Goal: Task Accomplishment & Management: Manage account settings

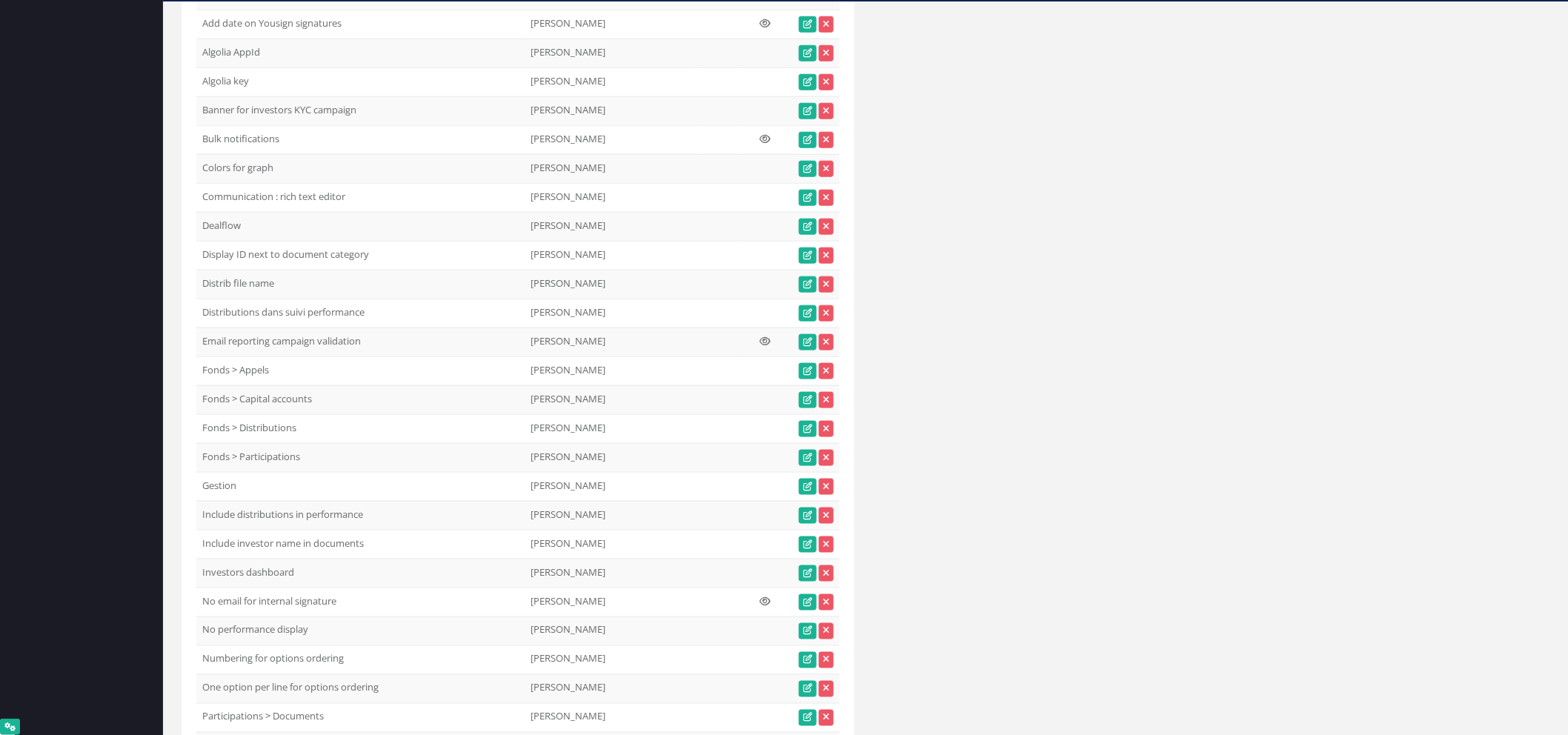
scroll to position [31717, 0]
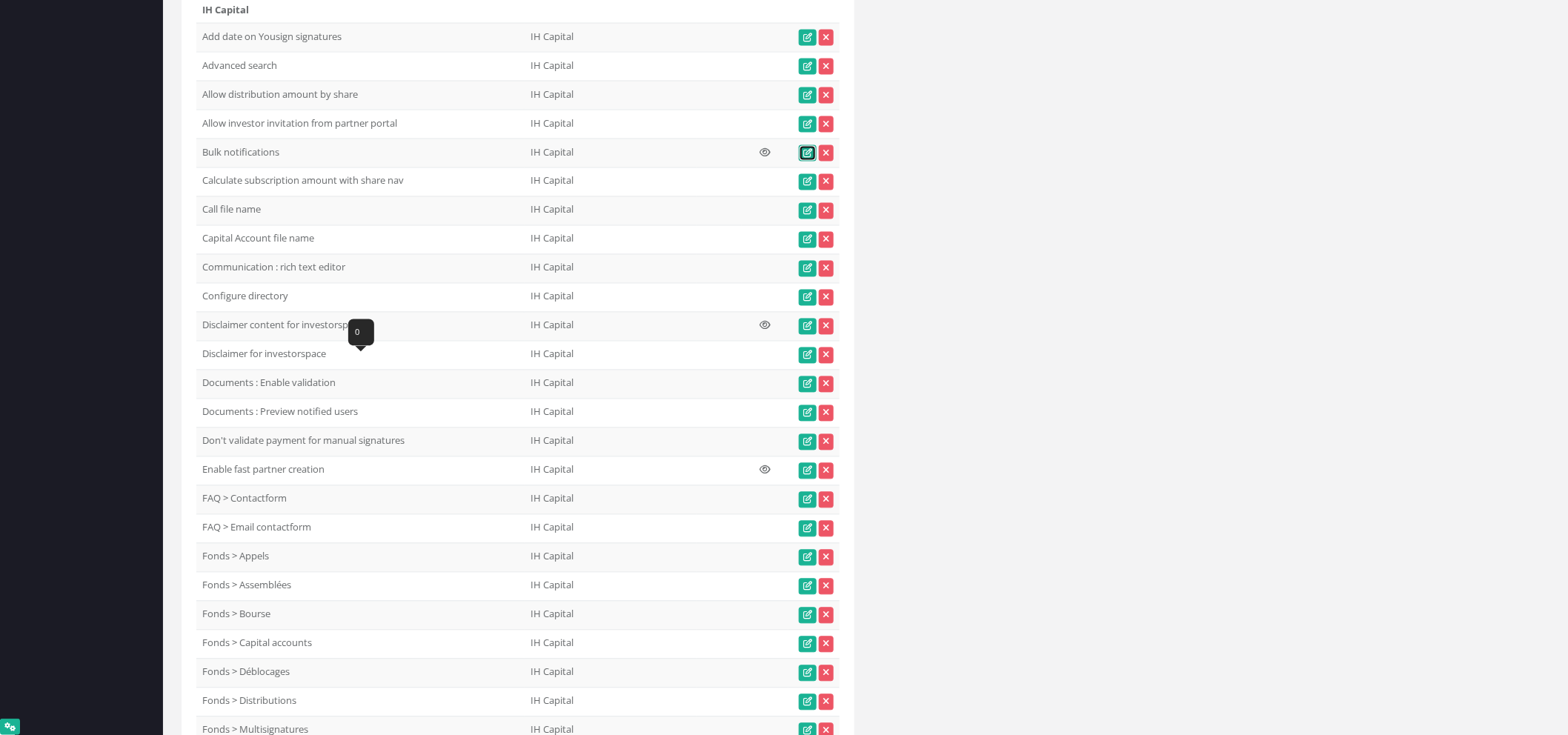
click at [811, 158] on icon at bounding box center [807, 153] width 8 height 8
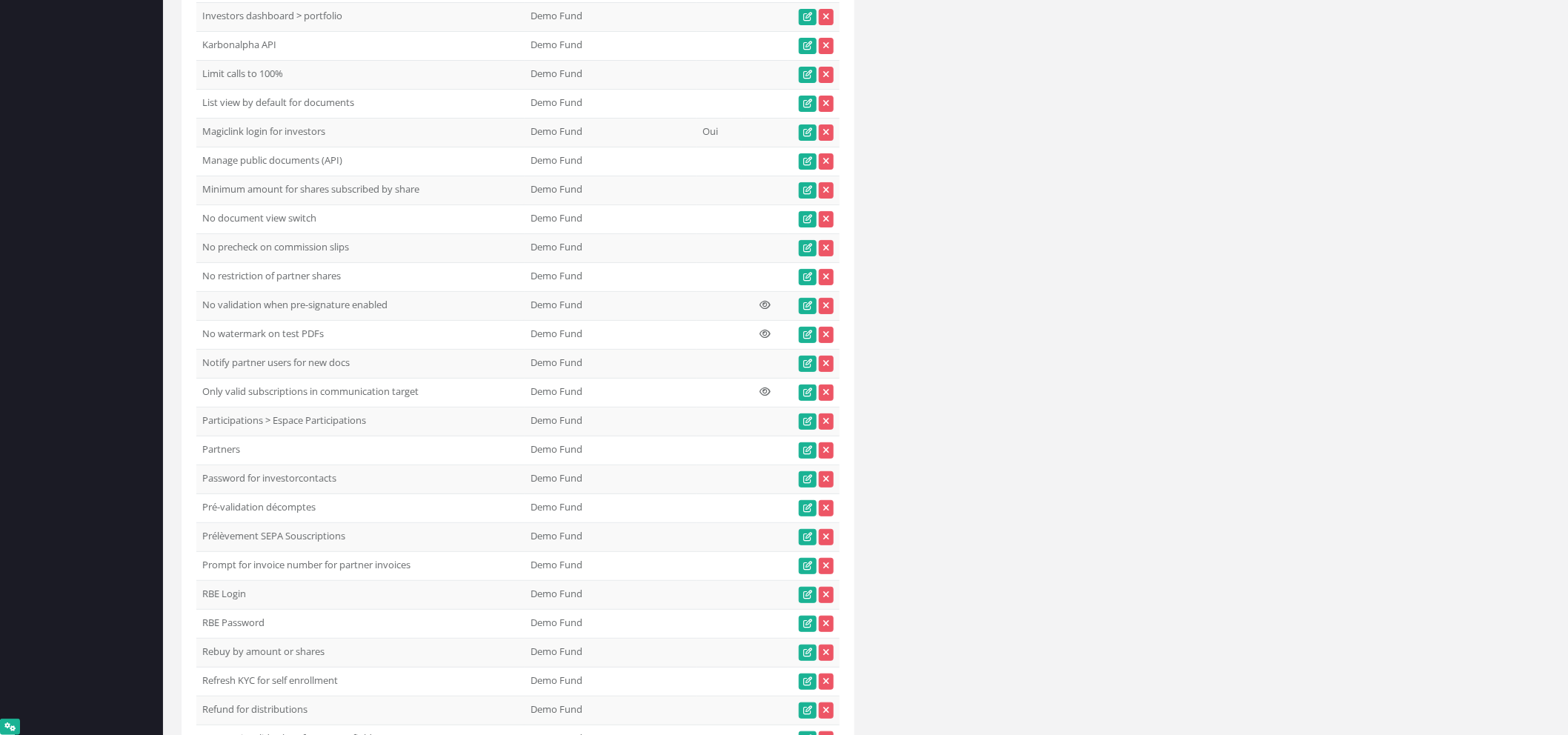
scroll to position [14312, 0]
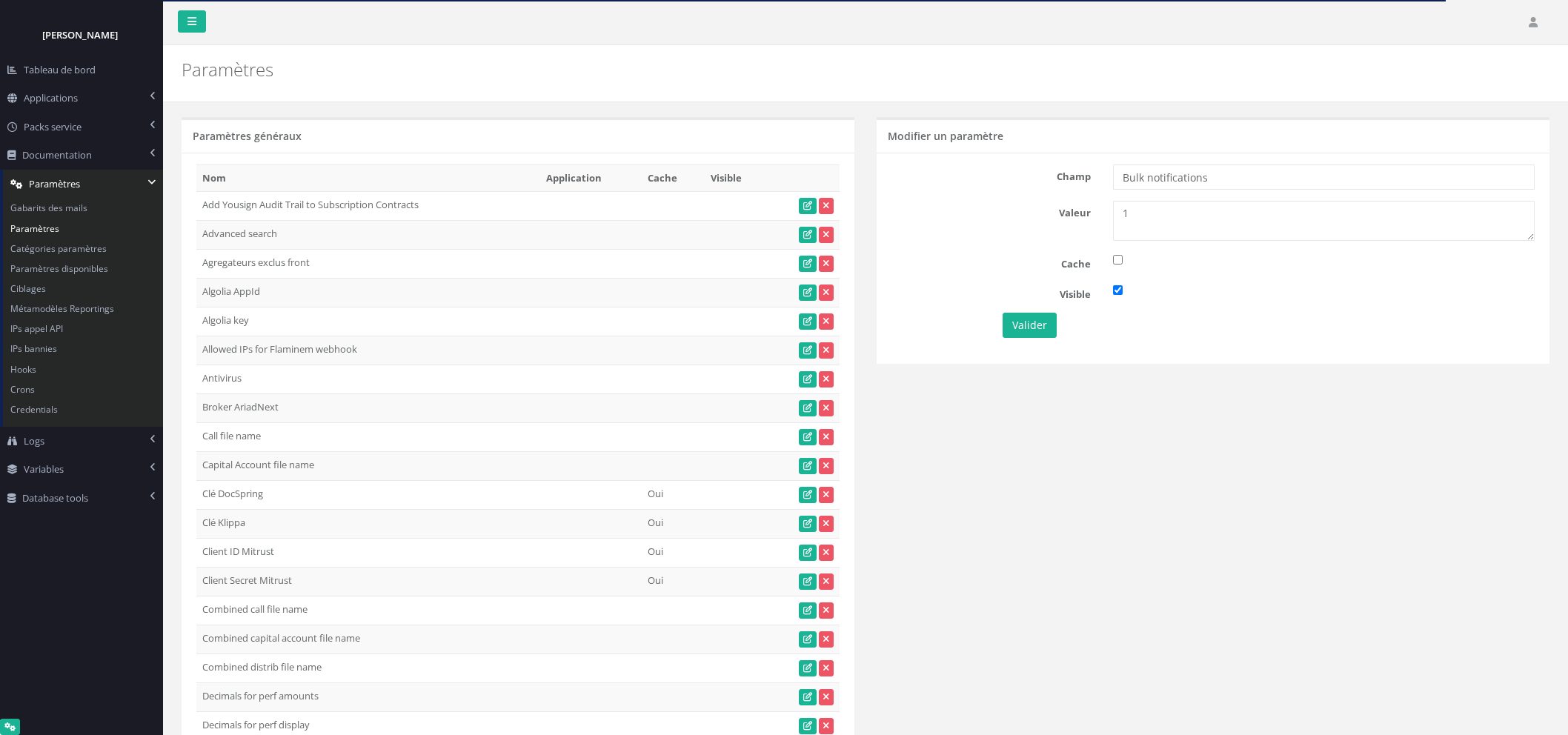
type textarea "1"
click at [1039, 331] on button "Valider" at bounding box center [1030, 325] width 54 height 25
